Goal: Task Accomplishment & Management: Use online tool/utility

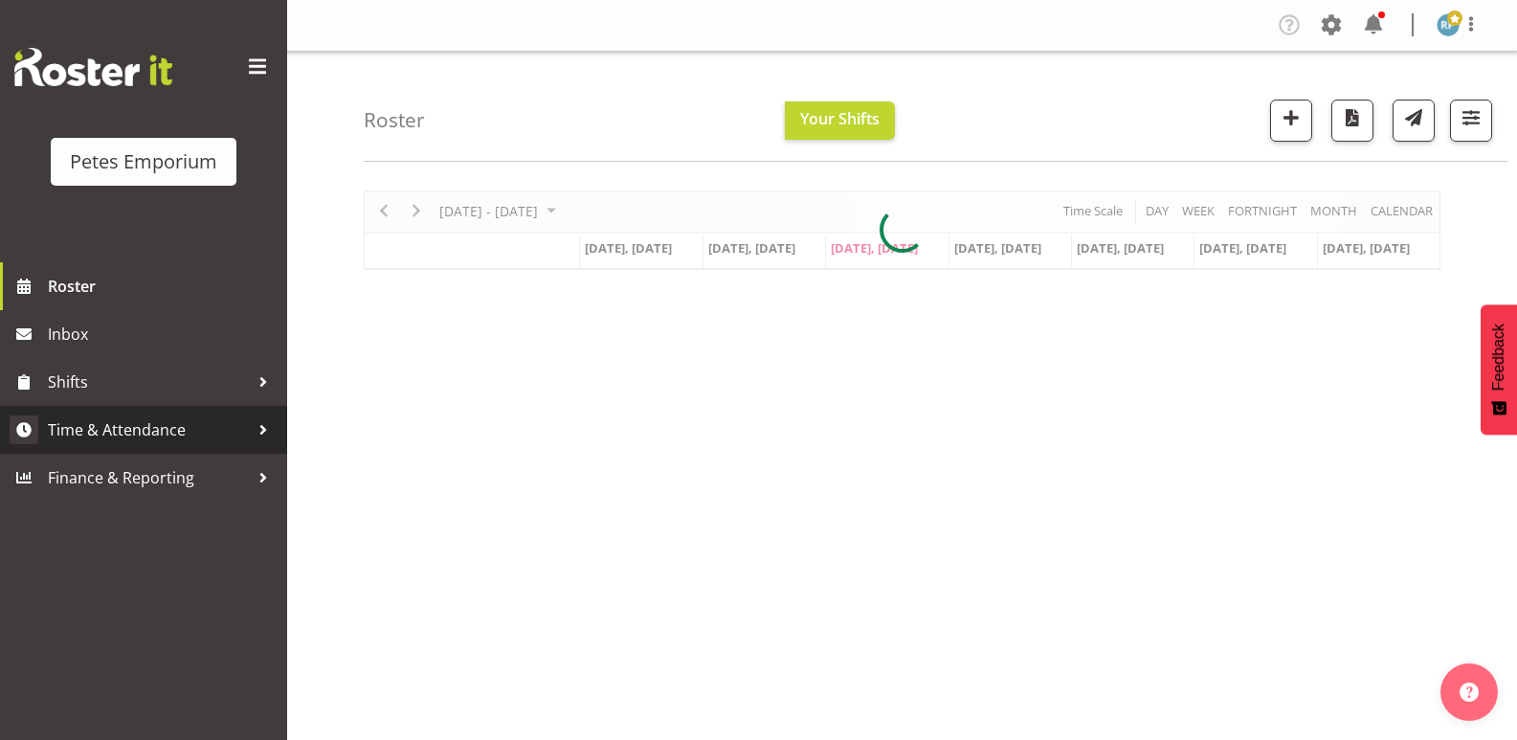
click at [146, 428] on span "Time & Attendance" at bounding box center [148, 430] width 201 height 29
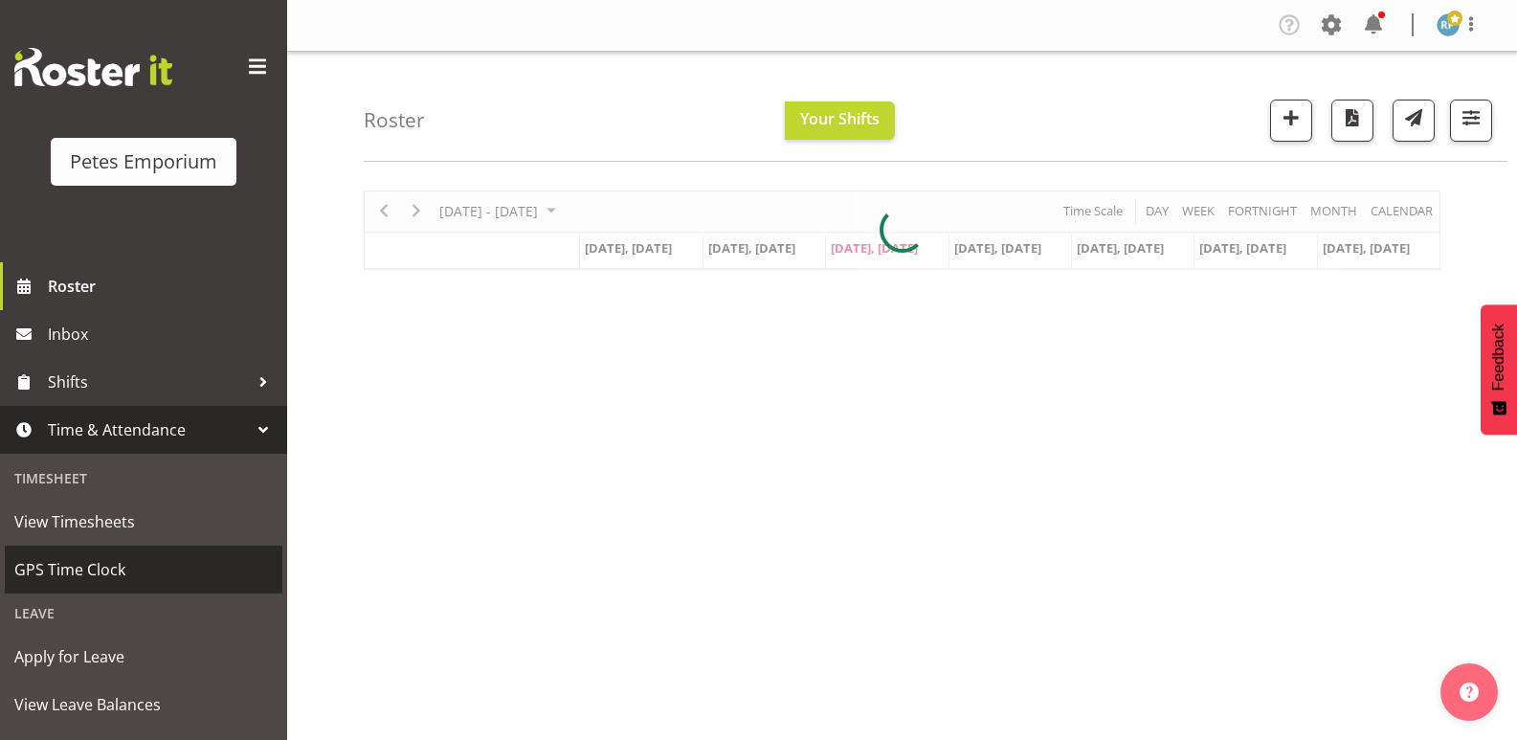
click at [101, 565] on span "GPS Time Clock" at bounding box center [143, 569] width 258 height 29
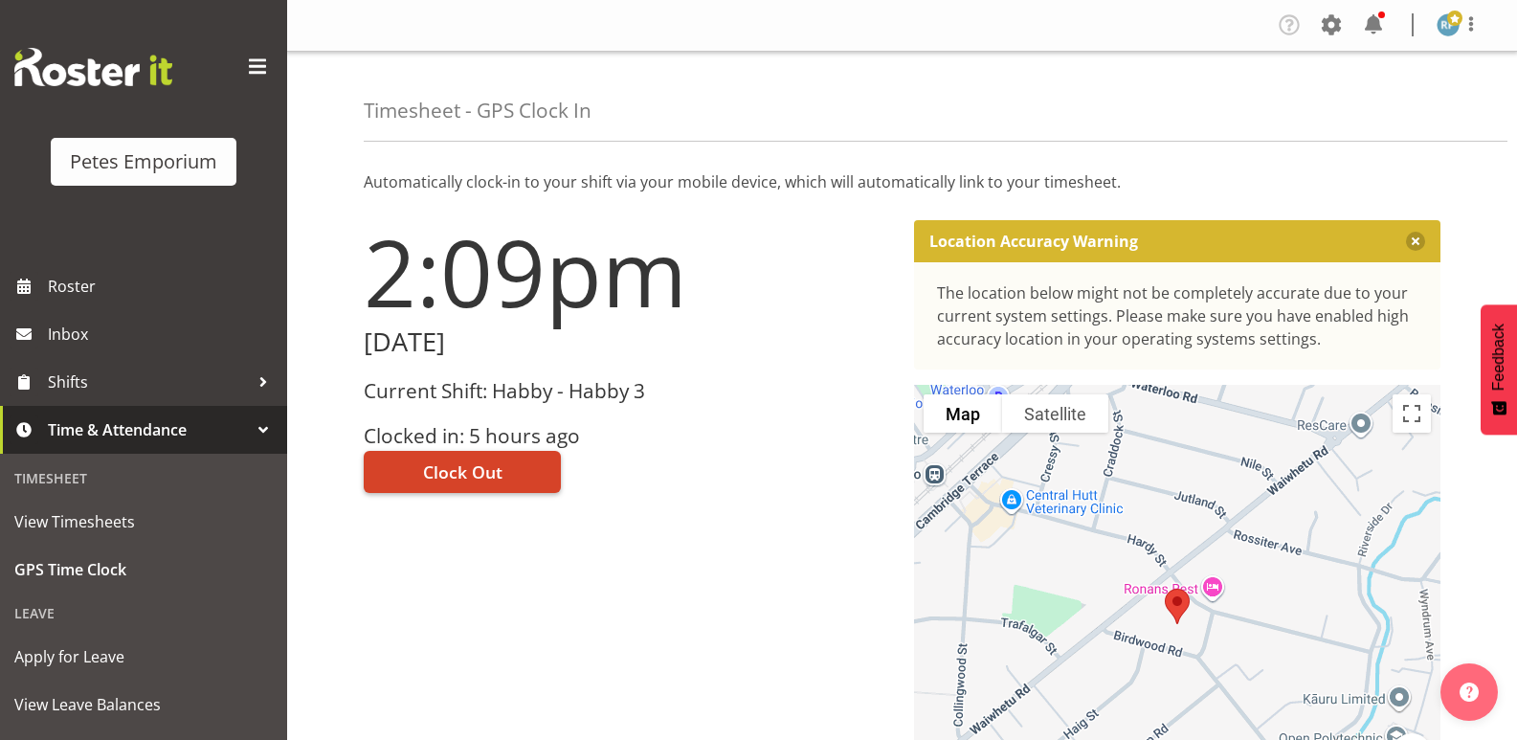
click at [505, 469] on button "Clock Out" at bounding box center [462, 472] width 197 height 42
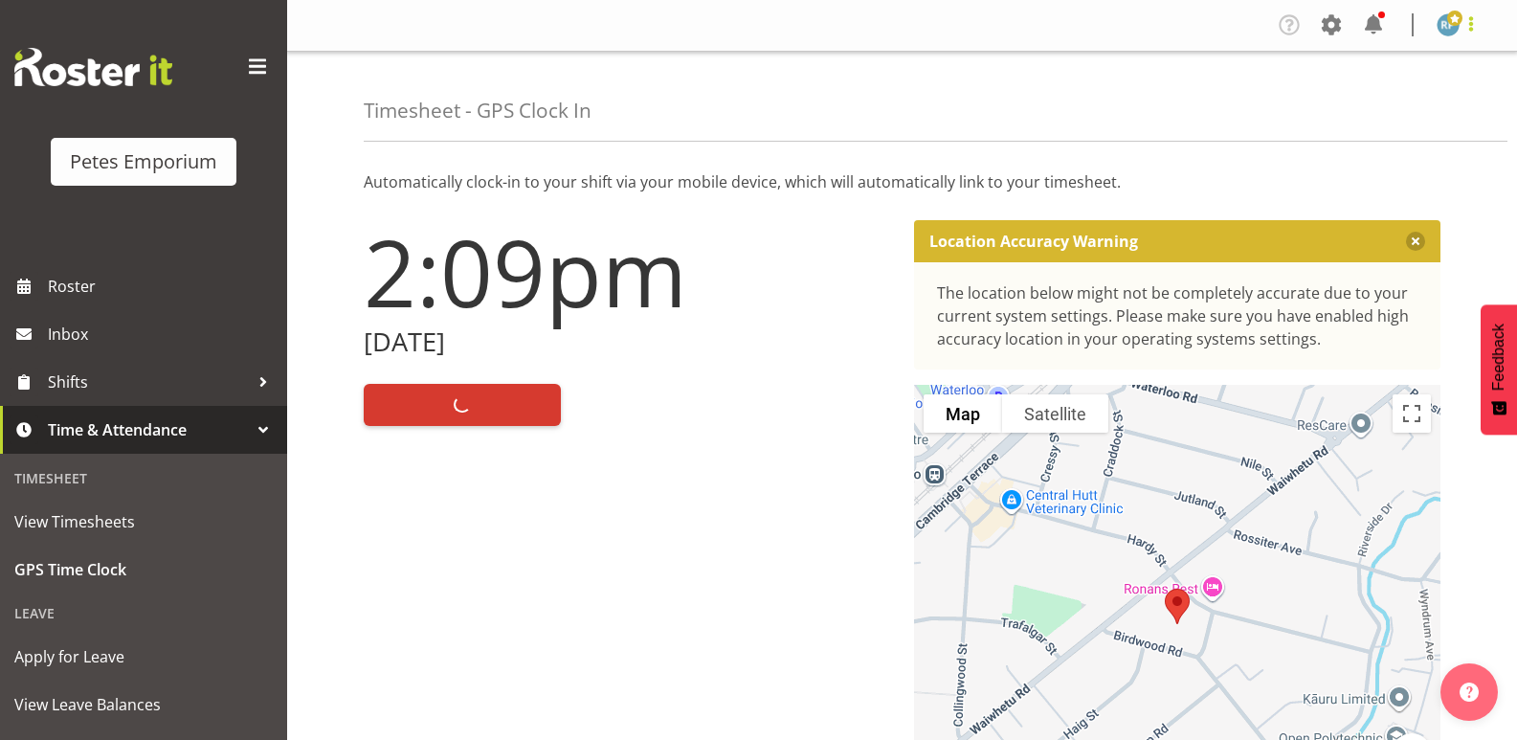
click at [1482, 23] on span at bounding box center [1471, 23] width 23 height 23
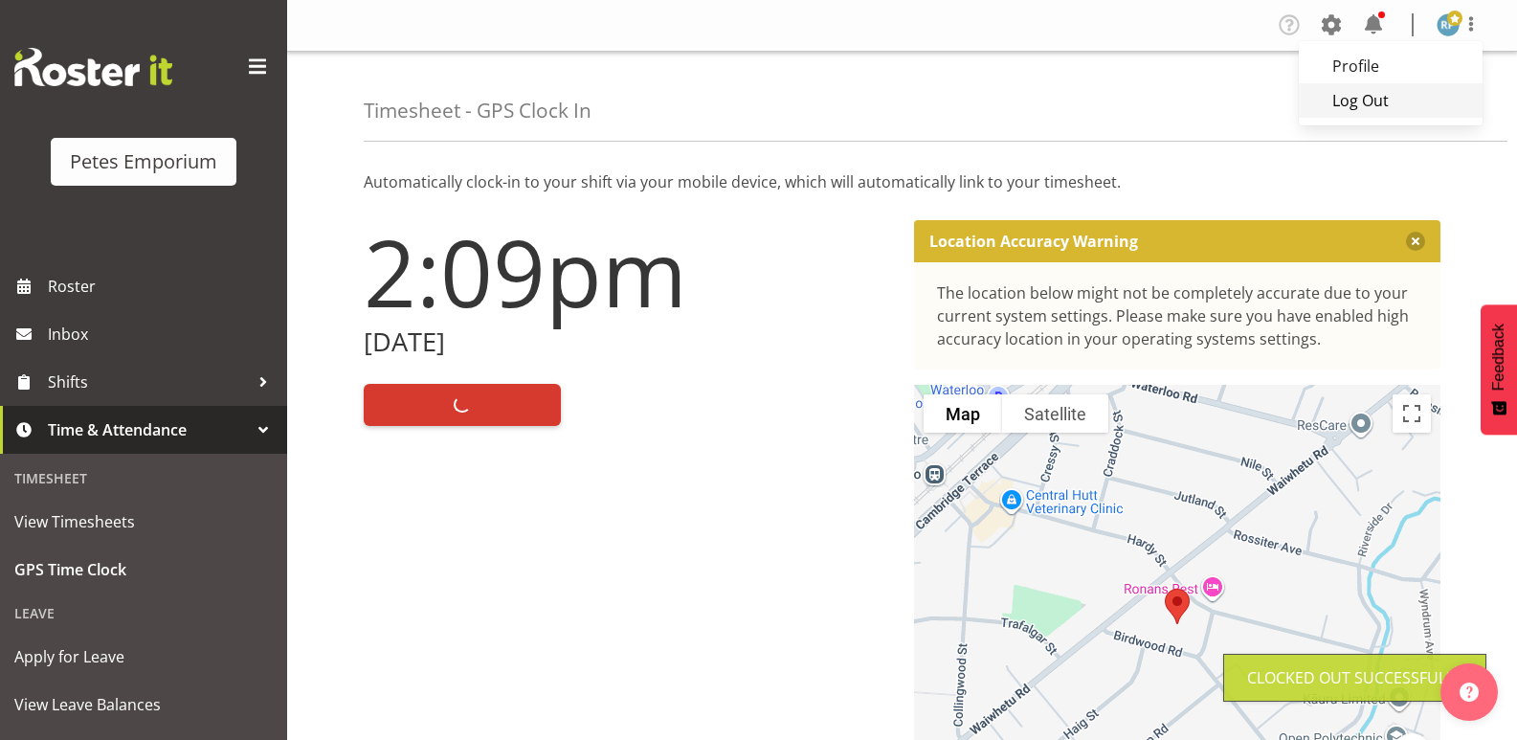
click at [1382, 97] on link "Log Out" at bounding box center [1391, 100] width 184 height 34
